Goal: Information Seeking & Learning: Learn about a topic

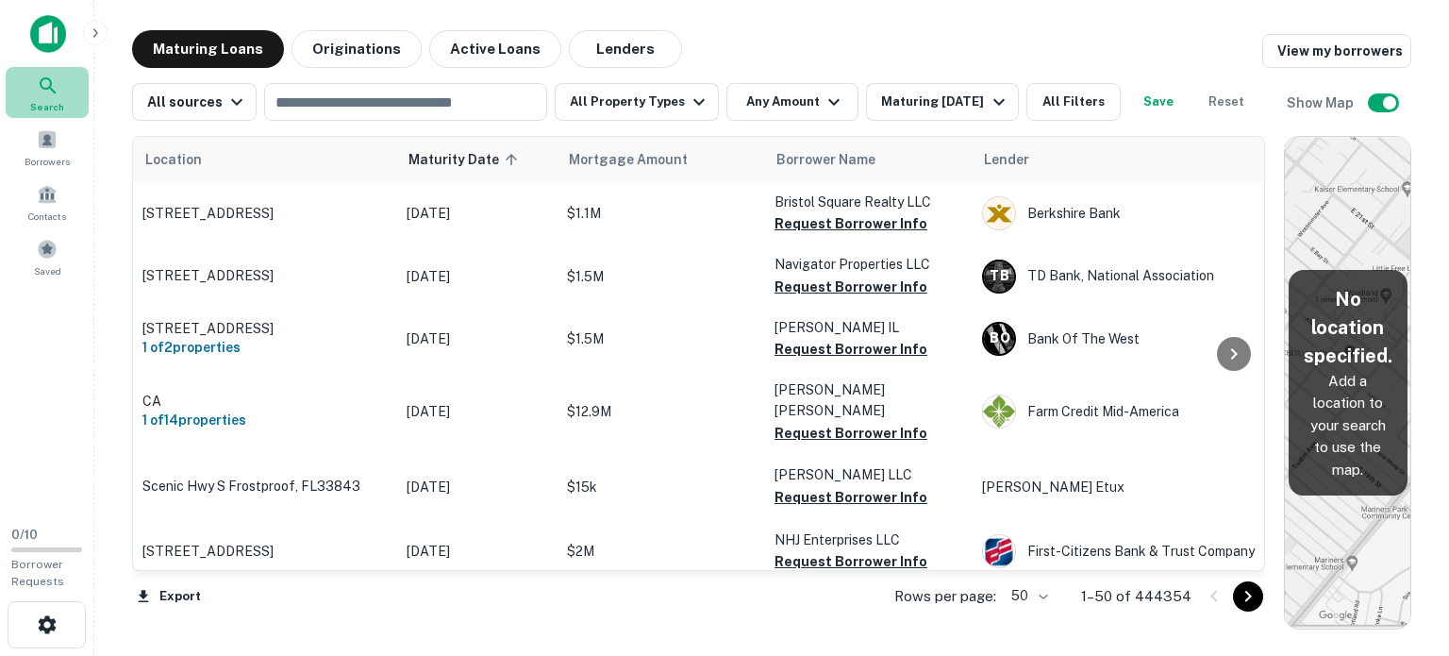
click at [52, 84] on icon at bounding box center [48, 86] width 23 height 23
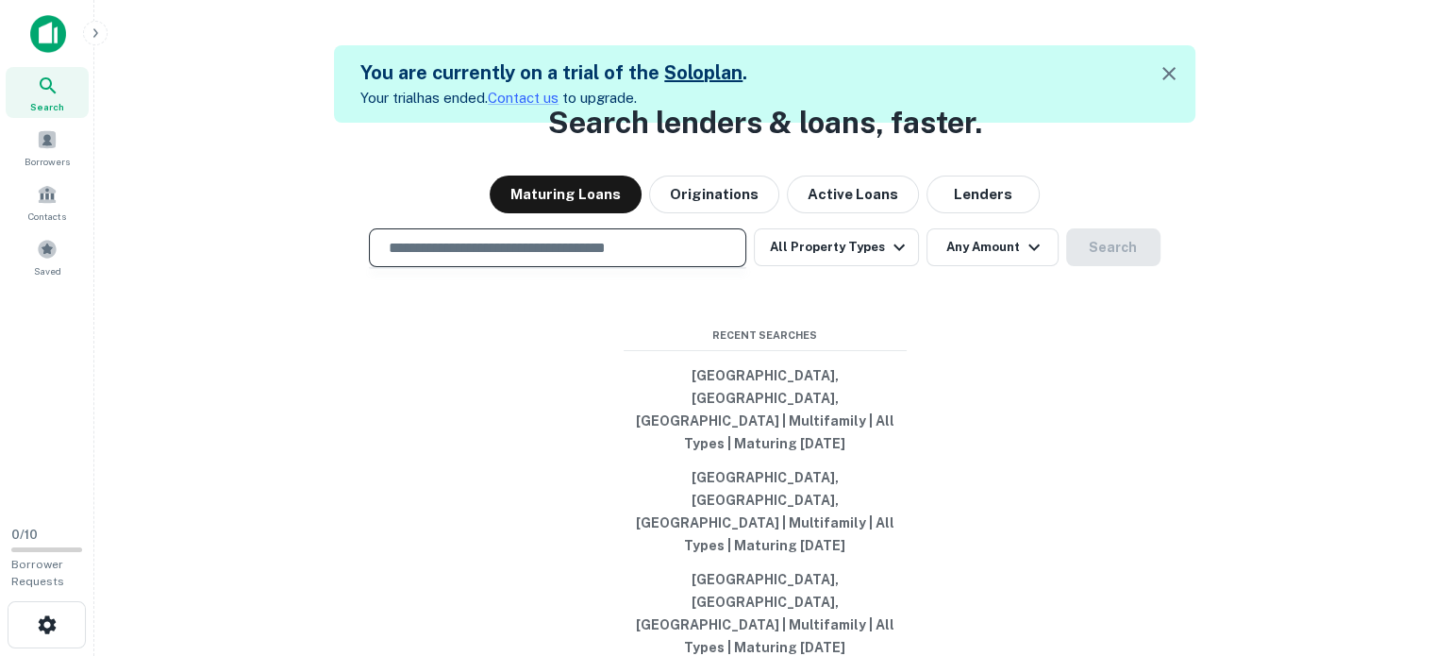
click at [566, 259] on input "text" at bounding box center [557, 248] width 360 height 22
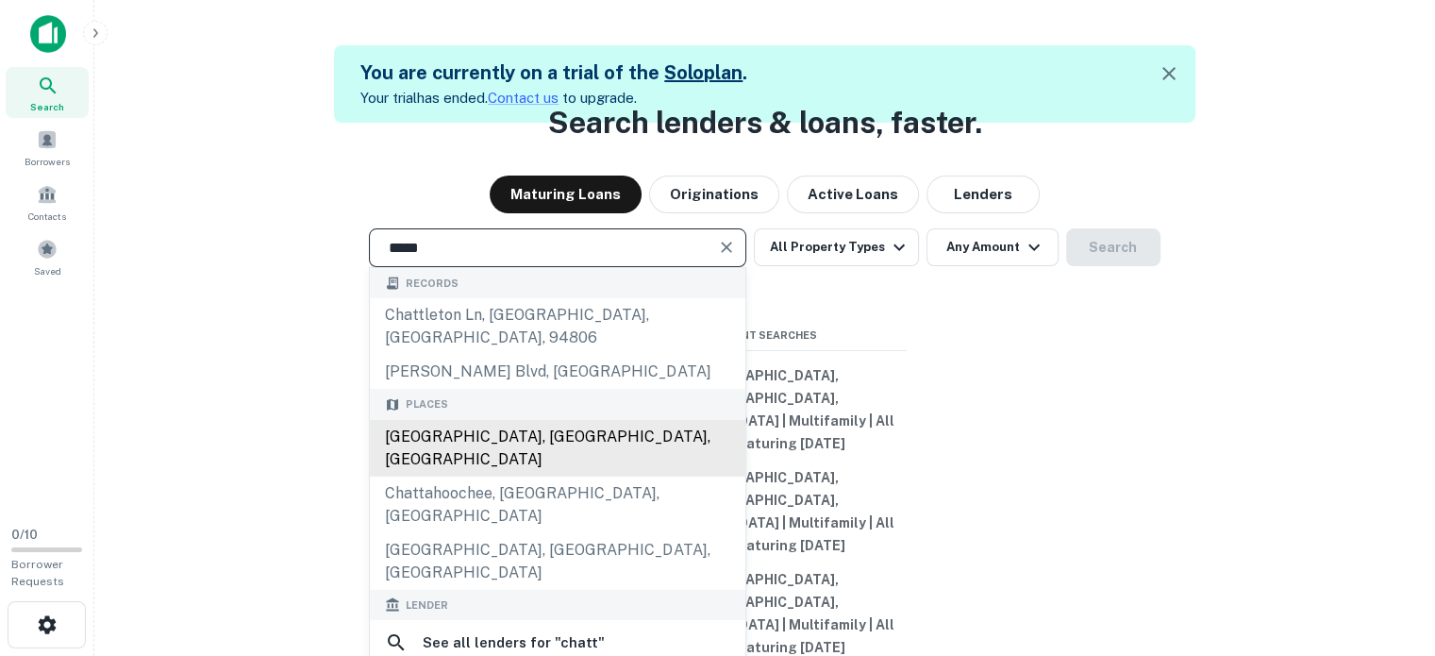
click at [637, 475] on div "[GEOGRAPHIC_DATA], [GEOGRAPHIC_DATA], [GEOGRAPHIC_DATA]" at bounding box center [558, 448] width 376 height 57
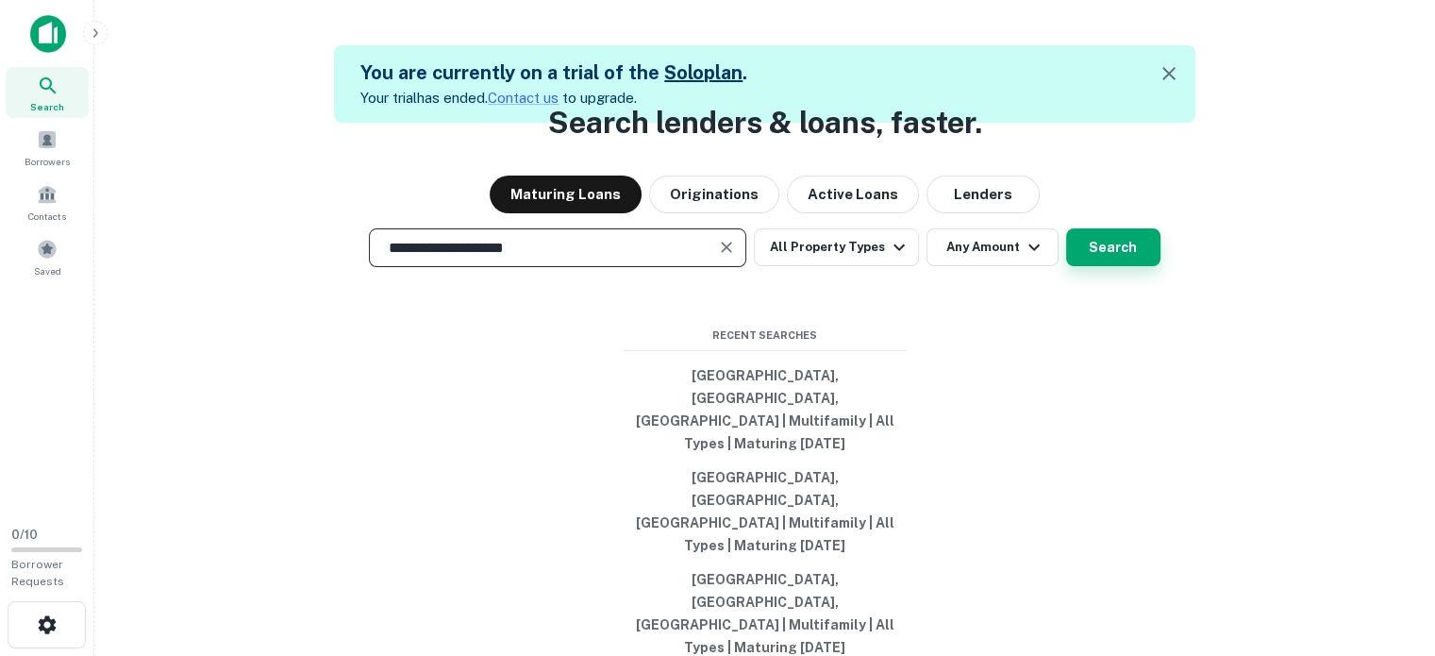
type input "**********"
click at [1125, 266] on button "Search" at bounding box center [1113, 247] width 94 height 38
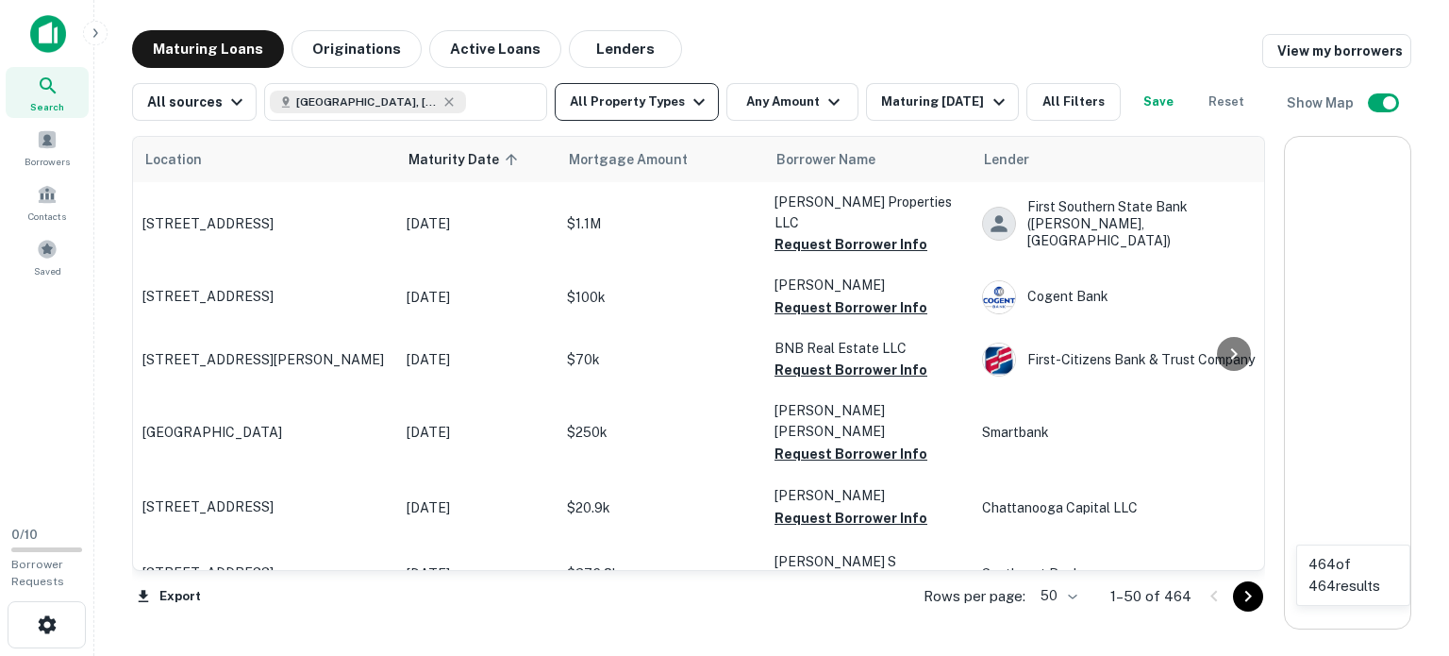
click at [661, 120] on button "All Property Types" at bounding box center [637, 102] width 164 height 38
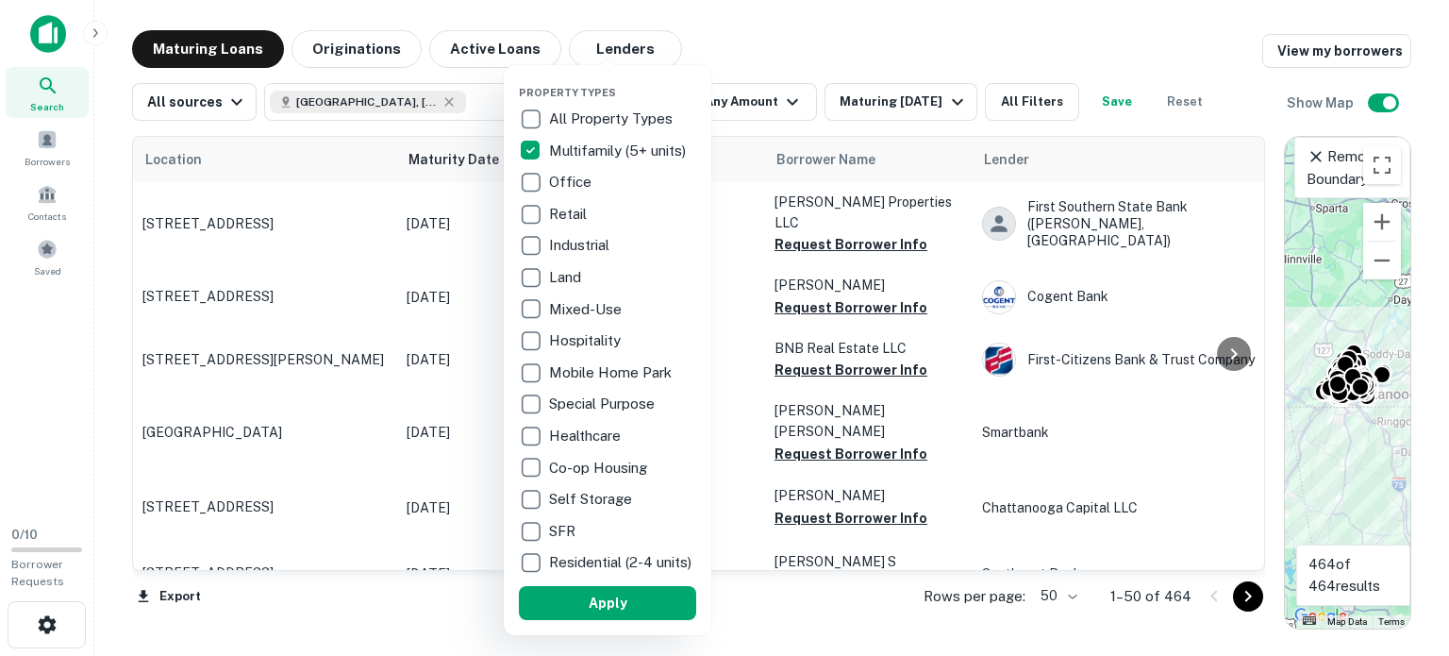
click at [770, 98] on div at bounding box center [724, 328] width 1449 height 656
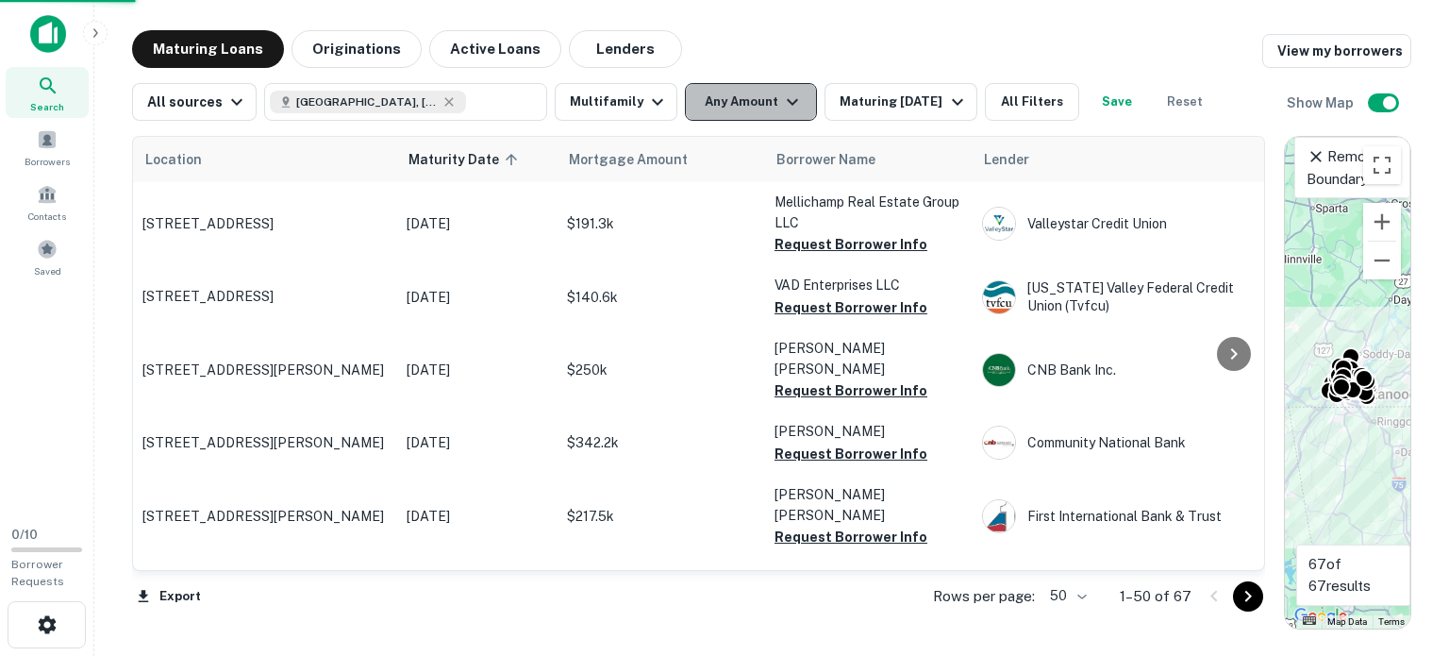
click at [764, 103] on button "Any Amount" at bounding box center [751, 102] width 132 height 38
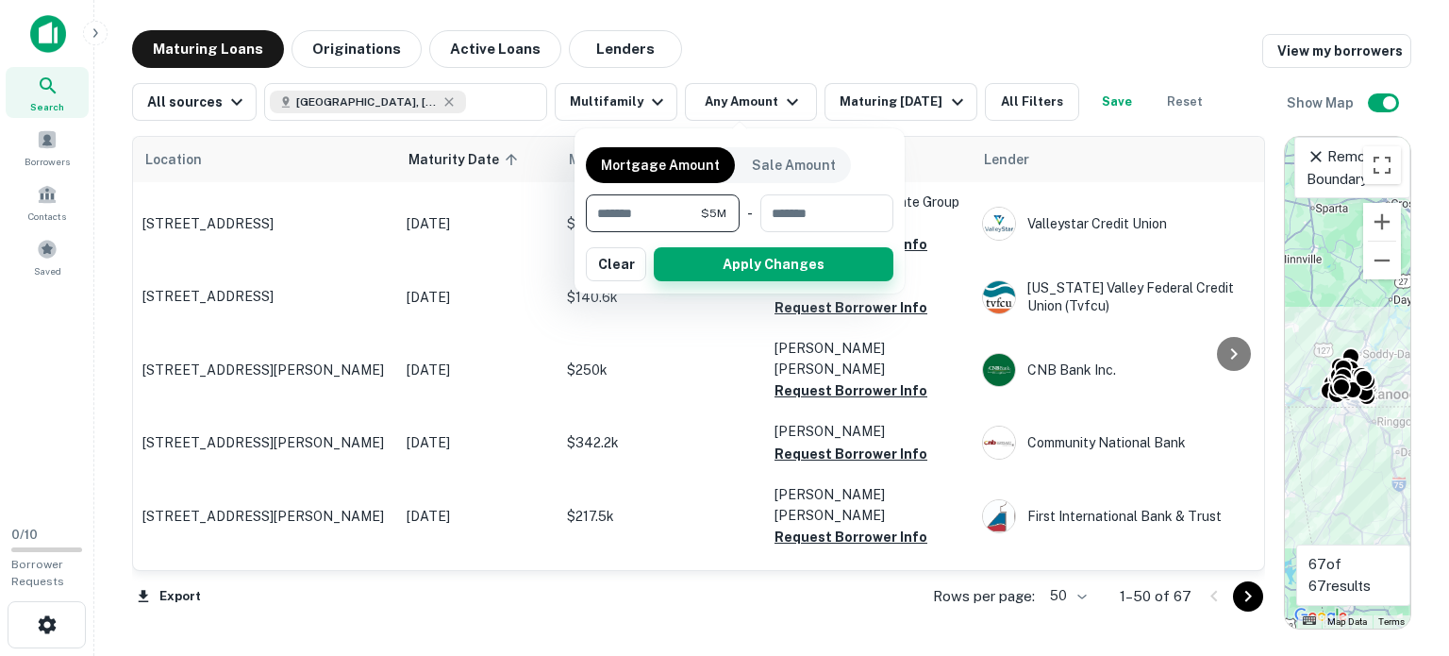
type input "*******"
click at [734, 265] on button "Apply Changes" at bounding box center [774, 264] width 240 height 34
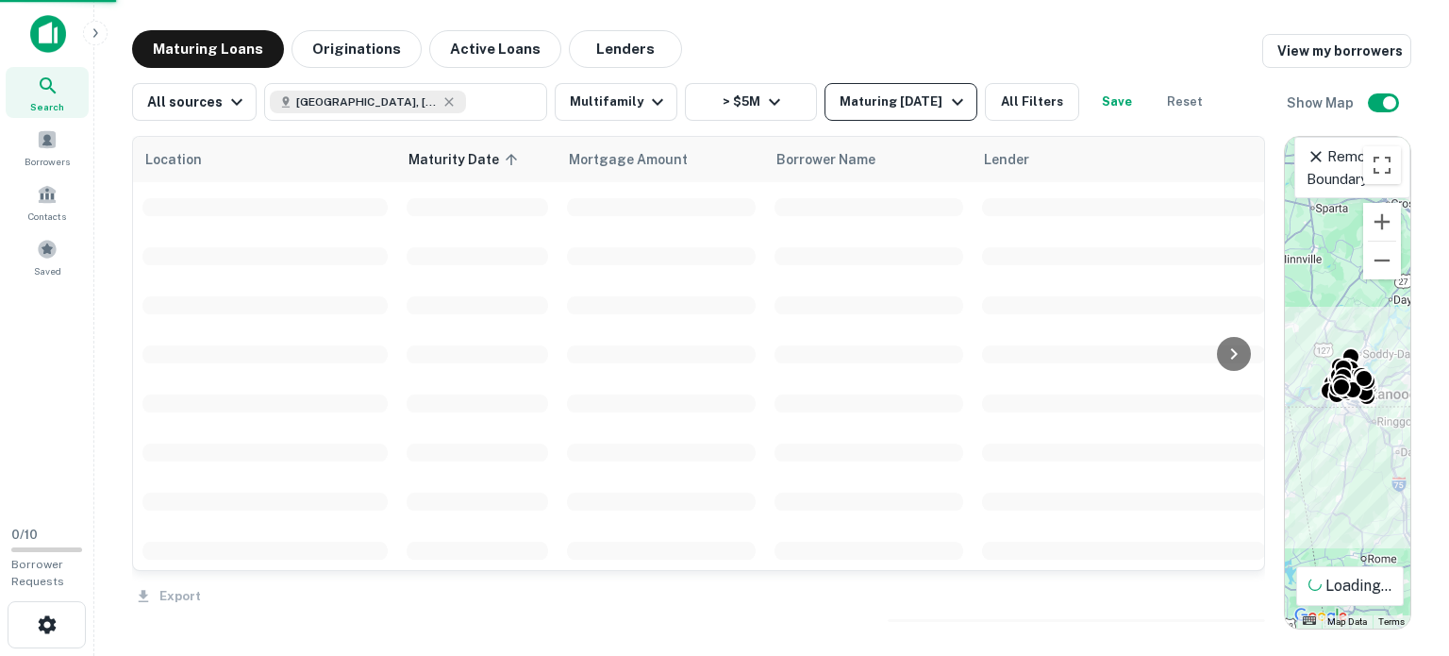
click at [855, 110] on div "Maturing [DATE]" at bounding box center [904, 102] width 128 height 23
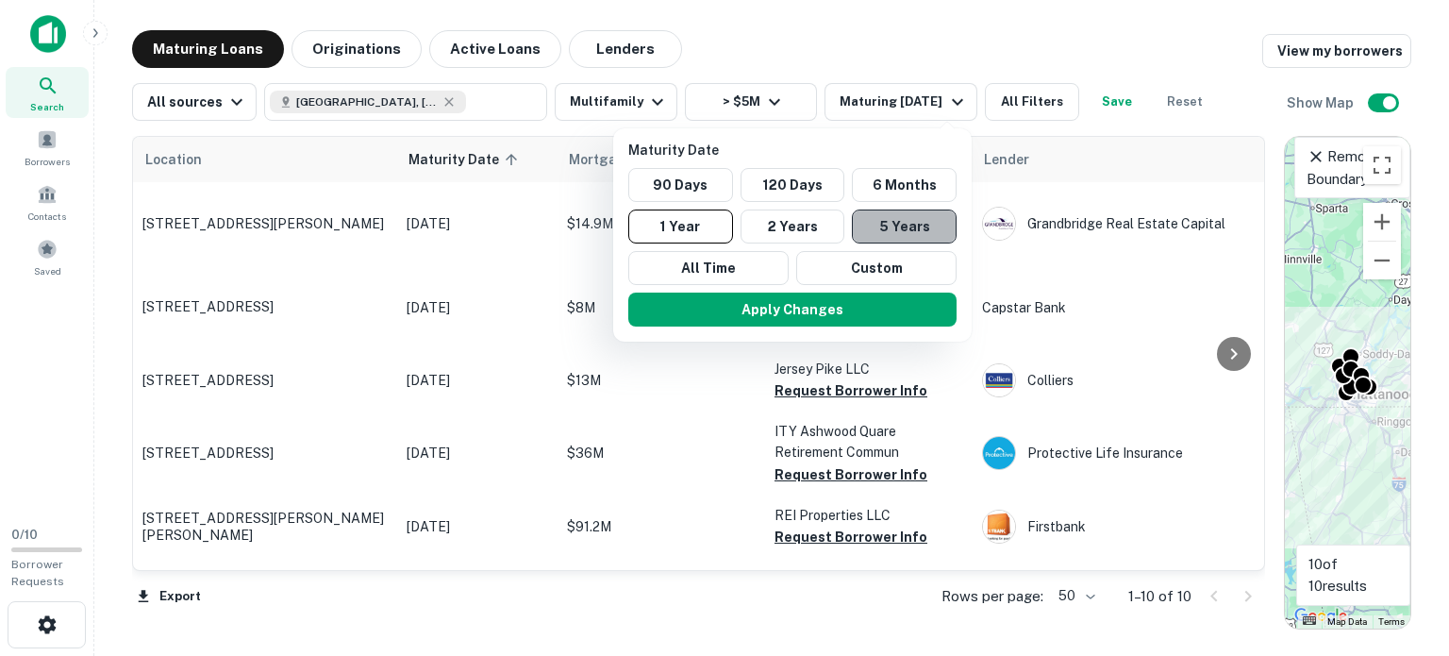
click at [917, 223] on button "5 Years" at bounding box center [904, 226] width 105 height 34
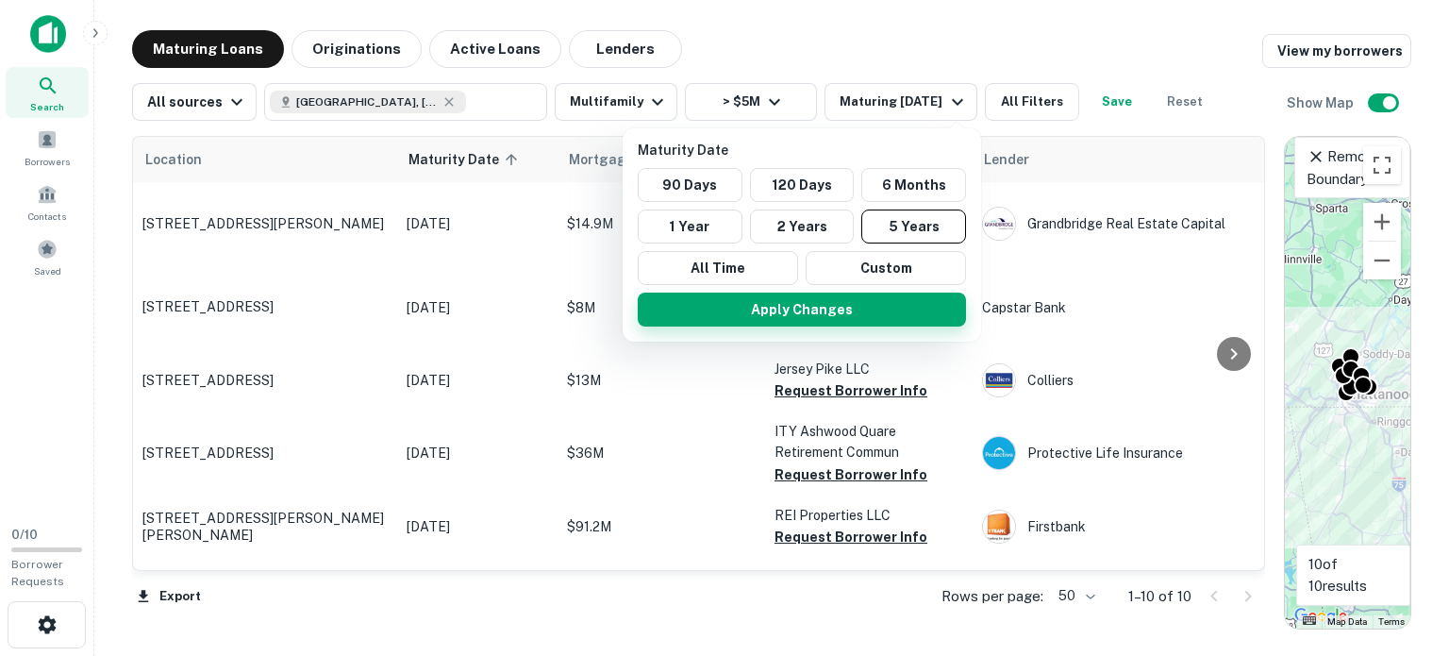
click at [878, 311] on button "Apply Changes" at bounding box center [802, 310] width 328 height 34
